Goal: Information Seeking & Learning: Compare options

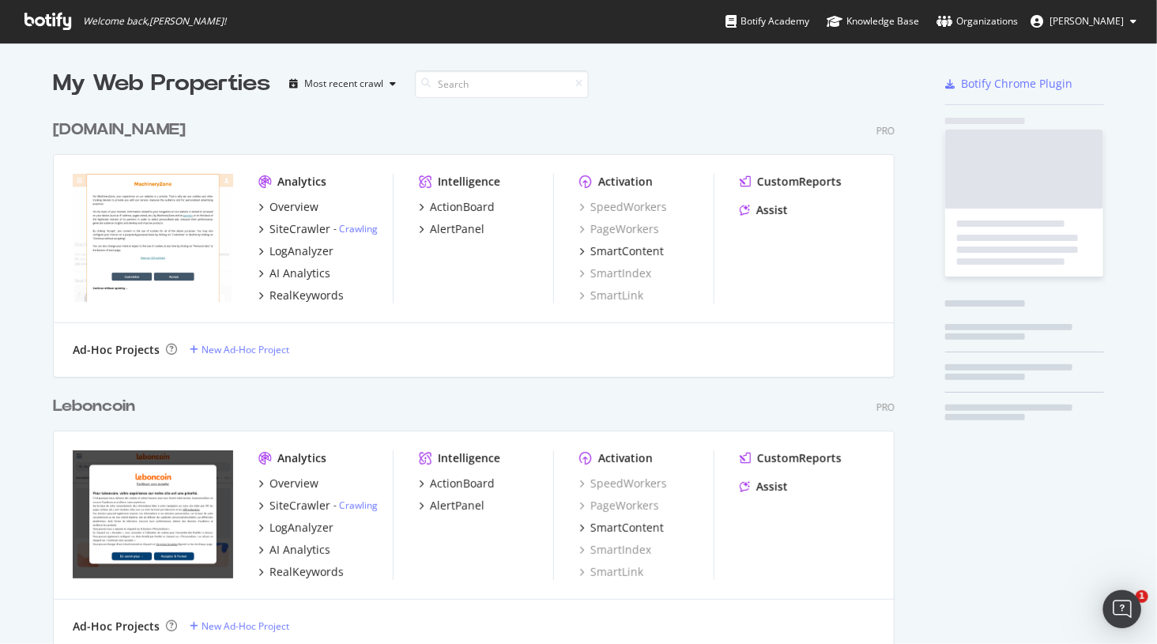
scroll to position [3667, 854]
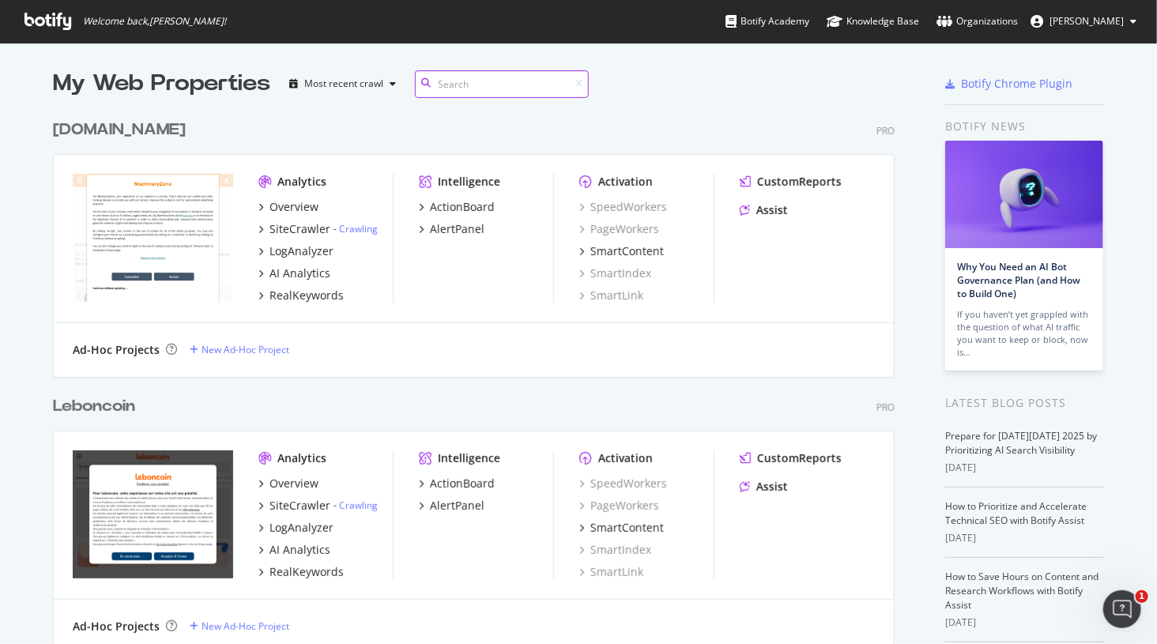
click at [450, 83] on input at bounding box center [502, 84] width 174 height 28
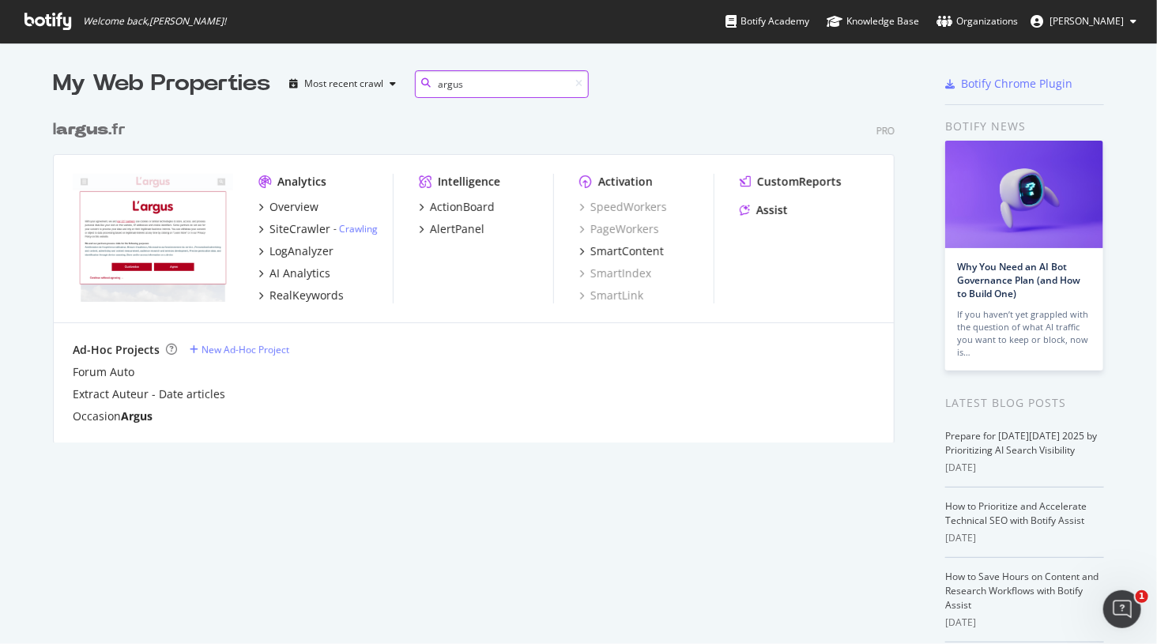
scroll to position [342, 854]
type input "argus"
click at [296, 229] on div "SiteCrawler" at bounding box center [299, 229] width 61 height 16
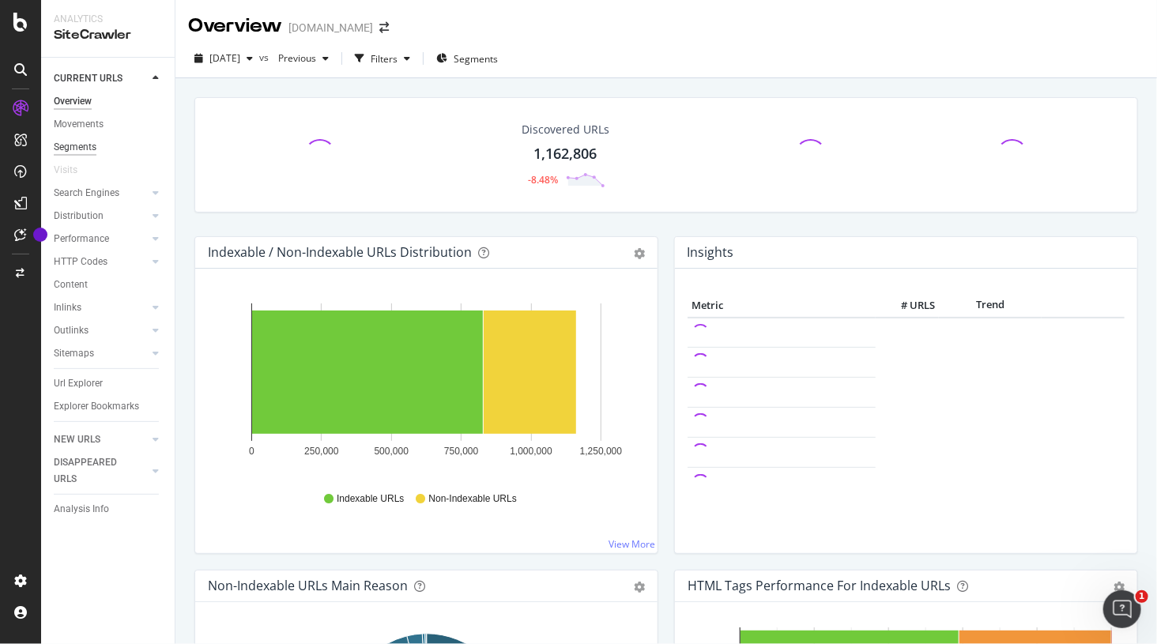
click at [78, 147] on div "Segments" at bounding box center [75, 147] width 43 height 17
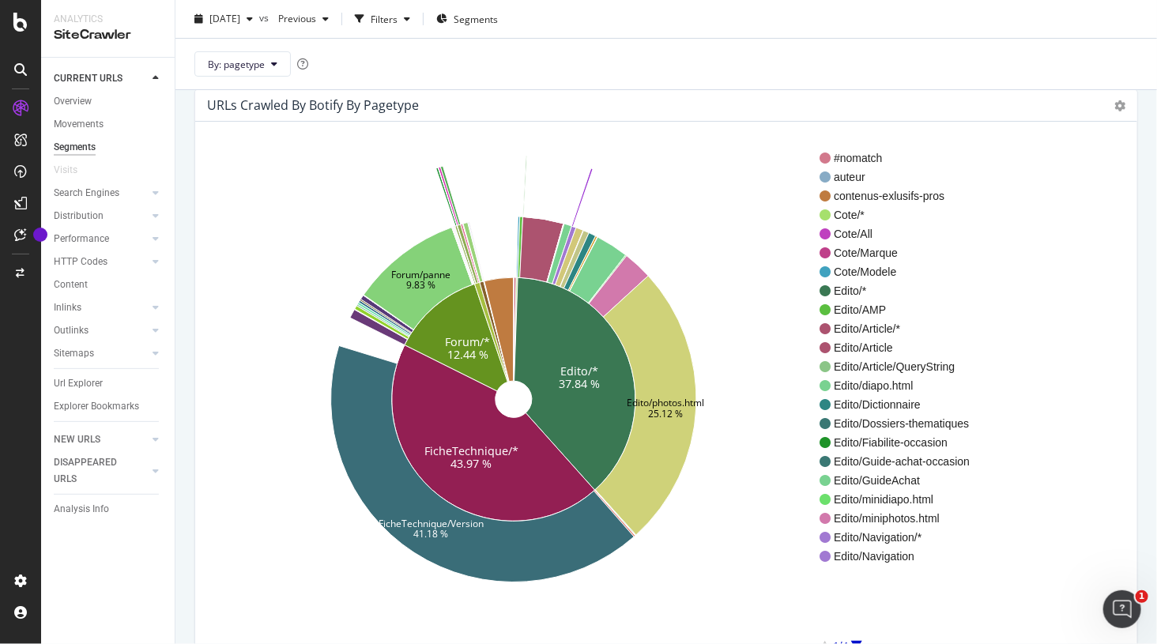
scroll to position [63, 0]
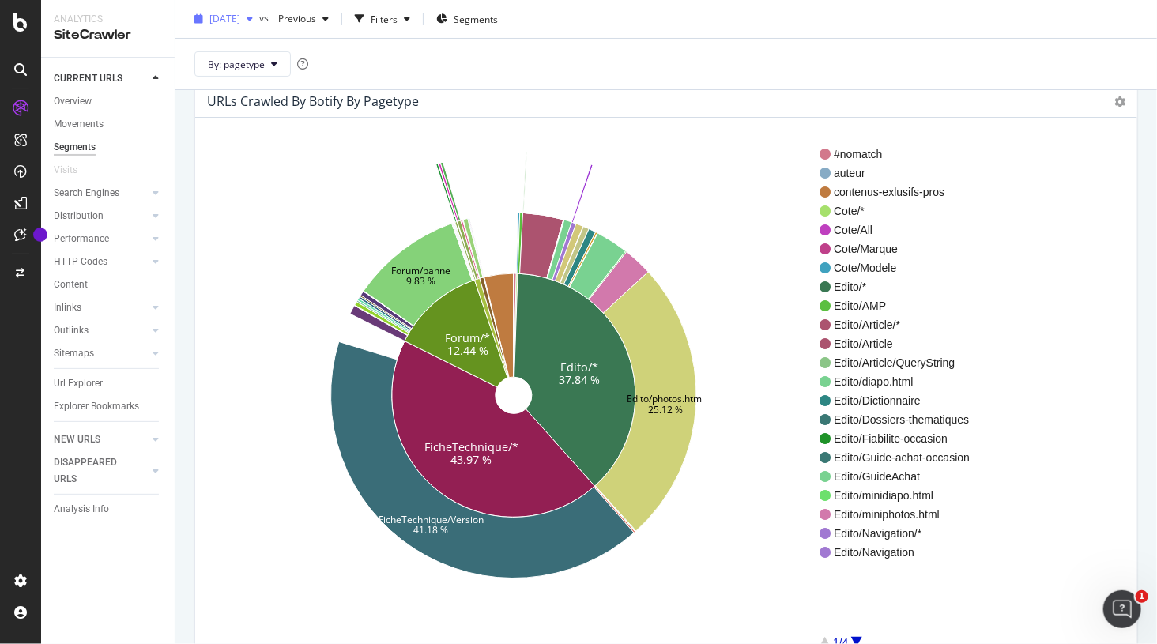
click at [259, 19] on div "button" at bounding box center [249, 18] width 19 height 9
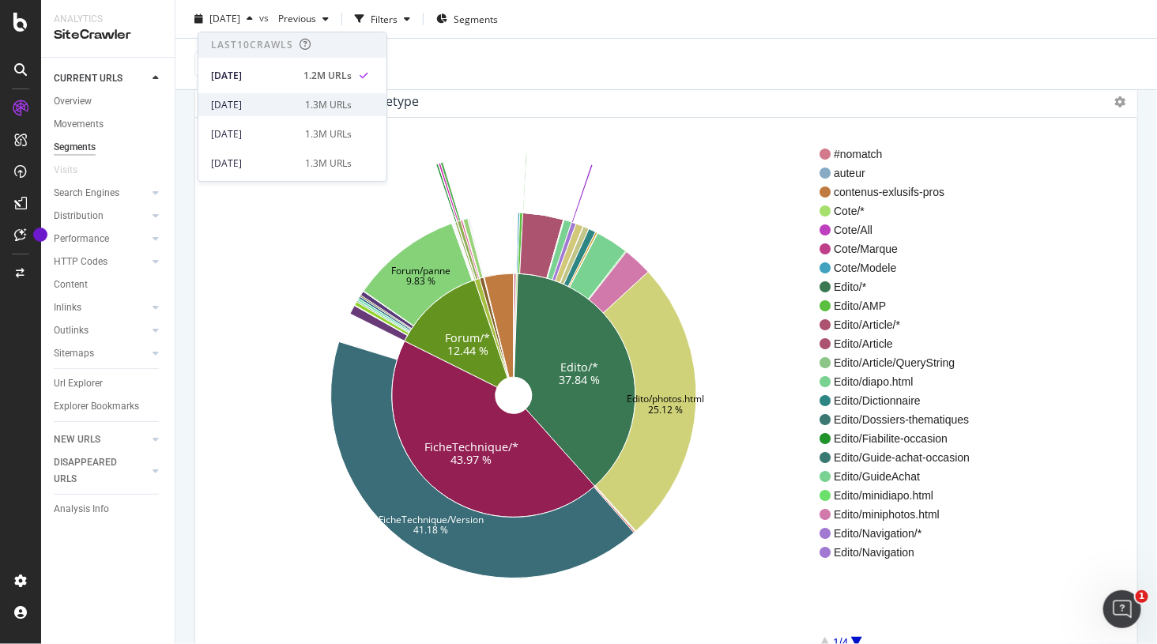
click at [264, 107] on div "[DATE]" at bounding box center [253, 105] width 85 height 14
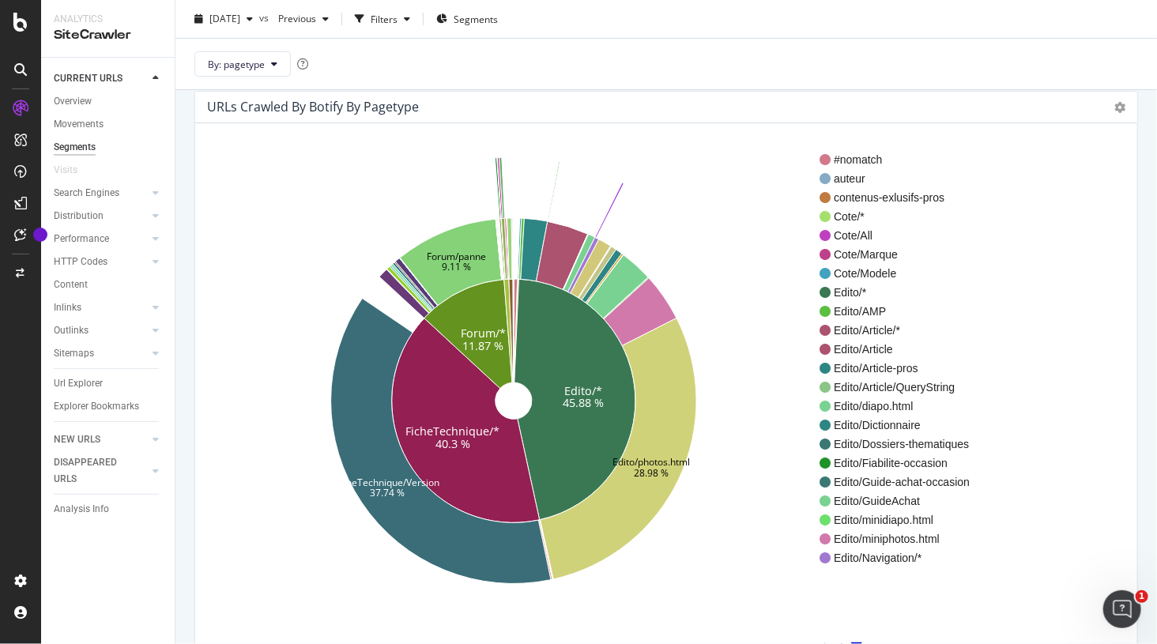
scroll to position [59, 0]
